Goal: Navigation & Orientation: Find specific page/section

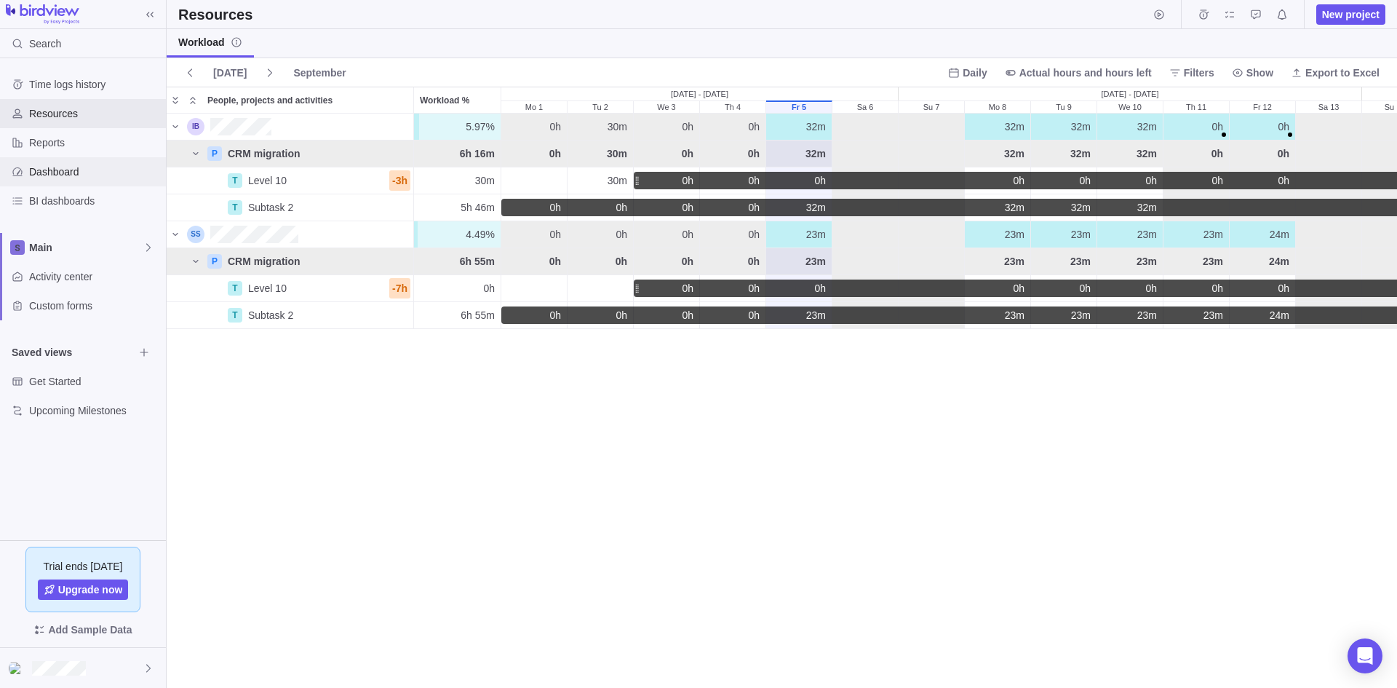
scroll to position [563, 1220]
click at [69, 163] on div "Dashboard" at bounding box center [83, 171] width 166 height 29
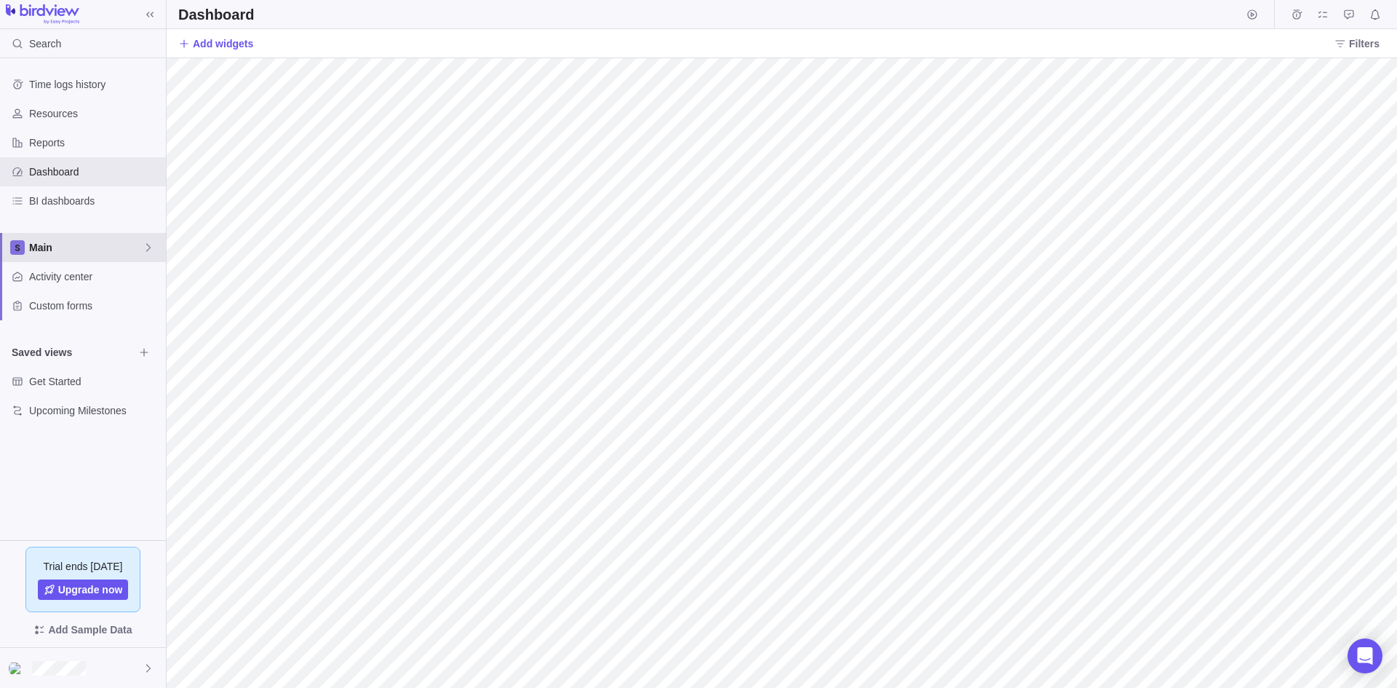
click at [135, 247] on span "Main" at bounding box center [86, 247] width 114 height 15
click at [77, 310] on span "Test 1" at bounding box center [83, 308] width 89 height 15
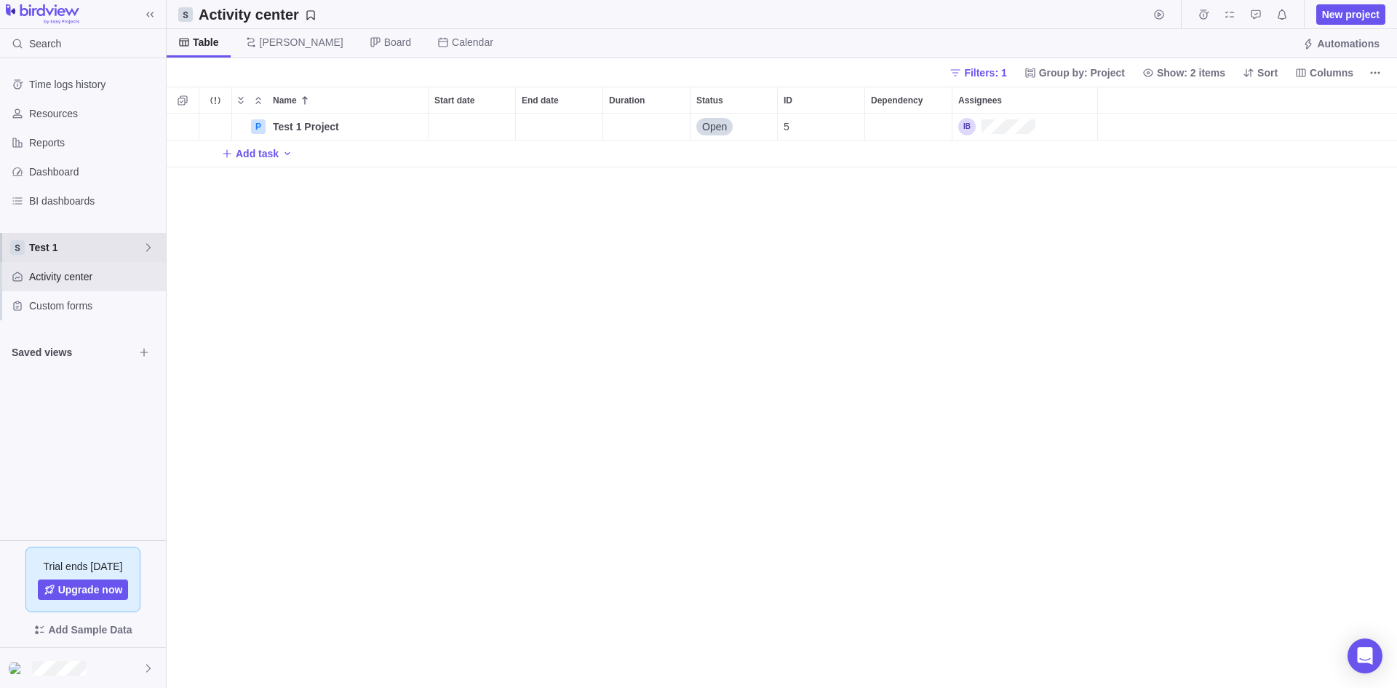
scroll to position [563, 1220]
click at [78, 246] on span "Test 1" at bounding box center [86, 247] width 114 height 15
drag, startPoint x: 92, startPoint y: 416, endPoint x: 81, endPoint y: 358, distance: 58.7
click at [92, 416] on div "Time logs history Resources Reports Dashboard BI dashboards Test 1 Activity cen…" at bounding box center [83, 299] width 166 height 482
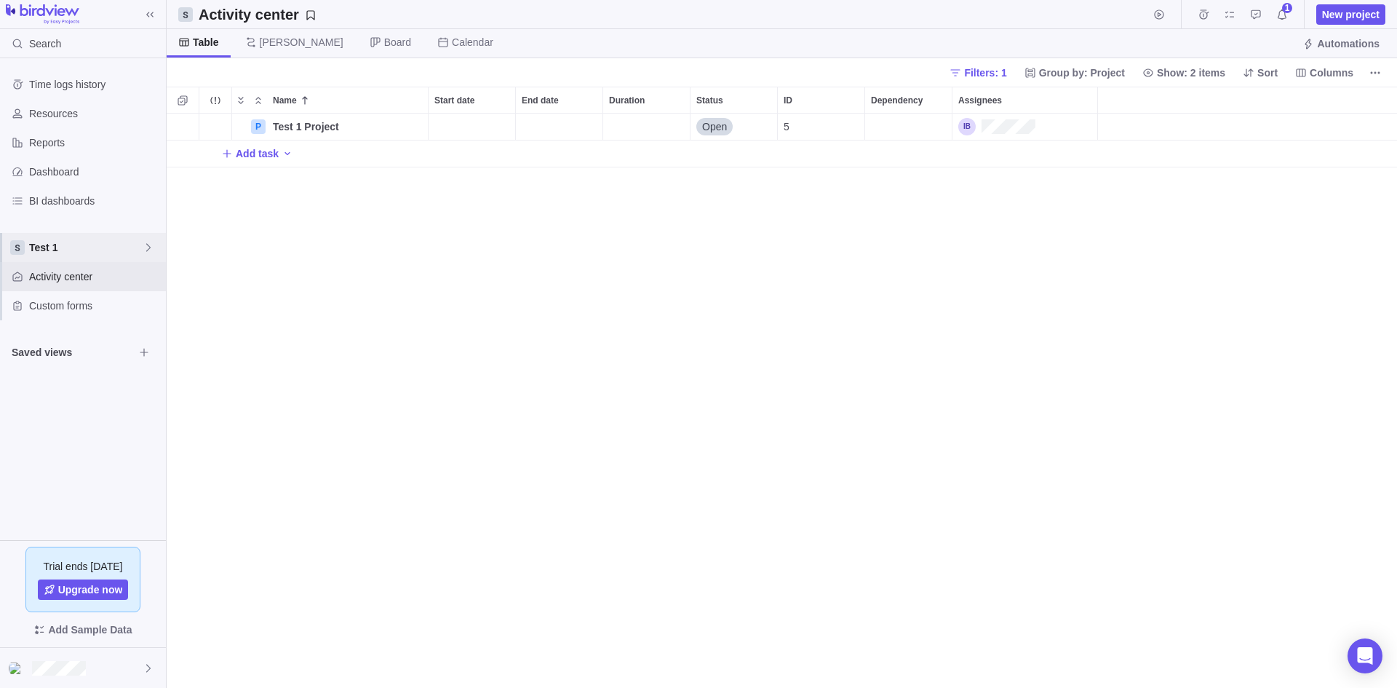
scroll to position [12, 12]
click at [85, 247] on span "Test 1" at bounding box center [86, 247] width 114 height 15
click at [109, 431] on div "Time logs history Resources Reports Dashboard BI dashboards Test 1 Activity cen…" at bounding box center [83, 299] width 166 height 482
click at [66, 242] on span "Test 1" at bounding box center [86, 247] width 114 height 15
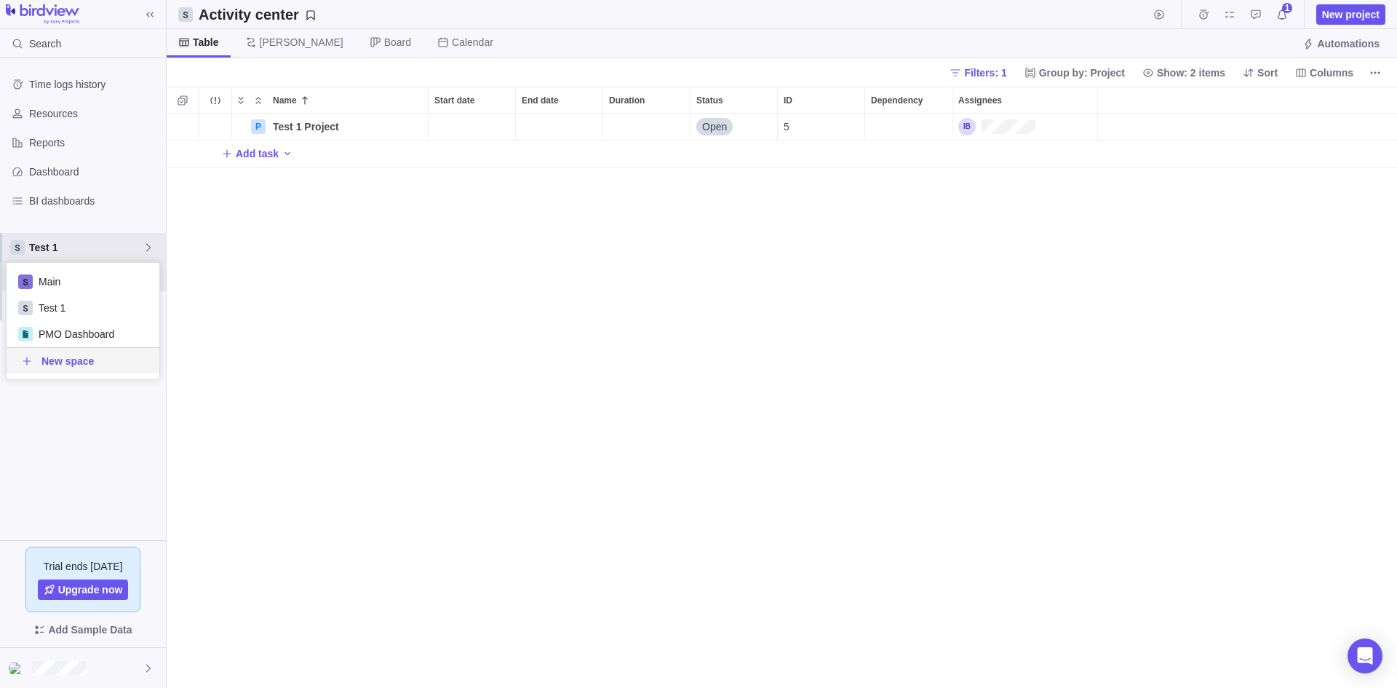
click at [95, 471] on div "Time logs history Resources Reports Dashboard BI dashboards Test 1 Activity cen…" at bounding box center [83, 299] width 166 height 482
drag, startPoint x: 80, startPoint y: 240, endPoint x: 107, endPoint y: 242, distance: 27.0
click at [80, 240] on span "Test 1" at bounding box center [86, 247] width 114 height 15
click at [63, 285] on span "Main" at bounding box center [83, 281] width 89 height 15
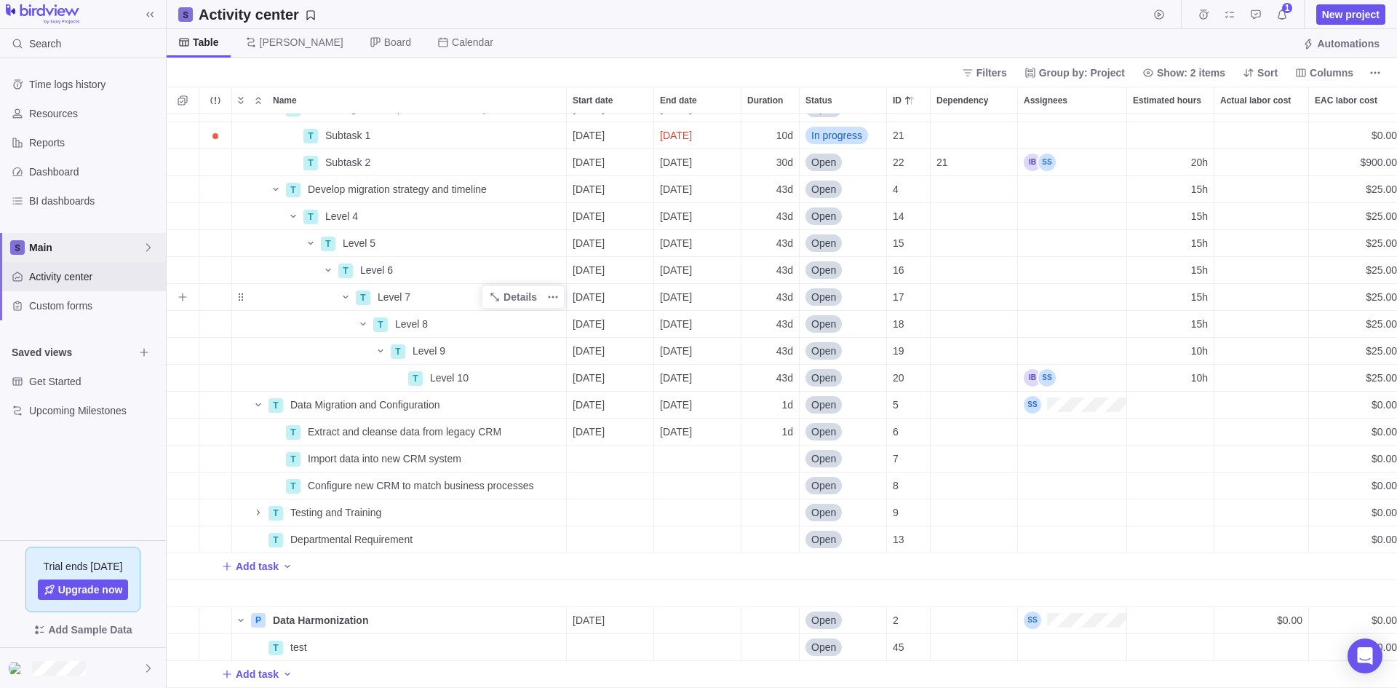
scroll to position [110, 0]
